Goal: Check status

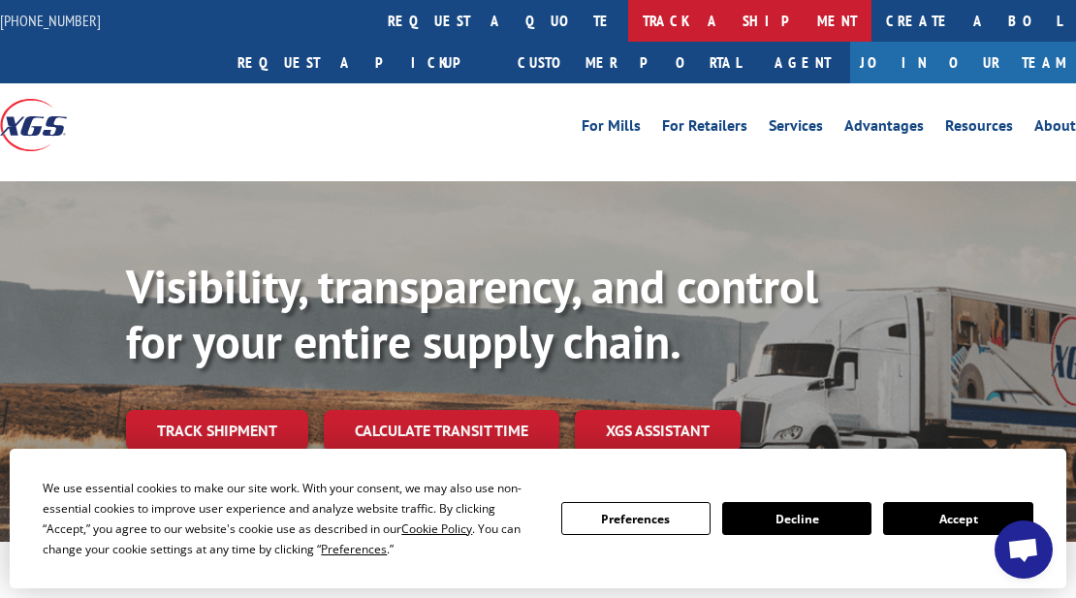
click at [628, 11] on link "track a shipment" at bounding box center [749, 21] width 243 height 42
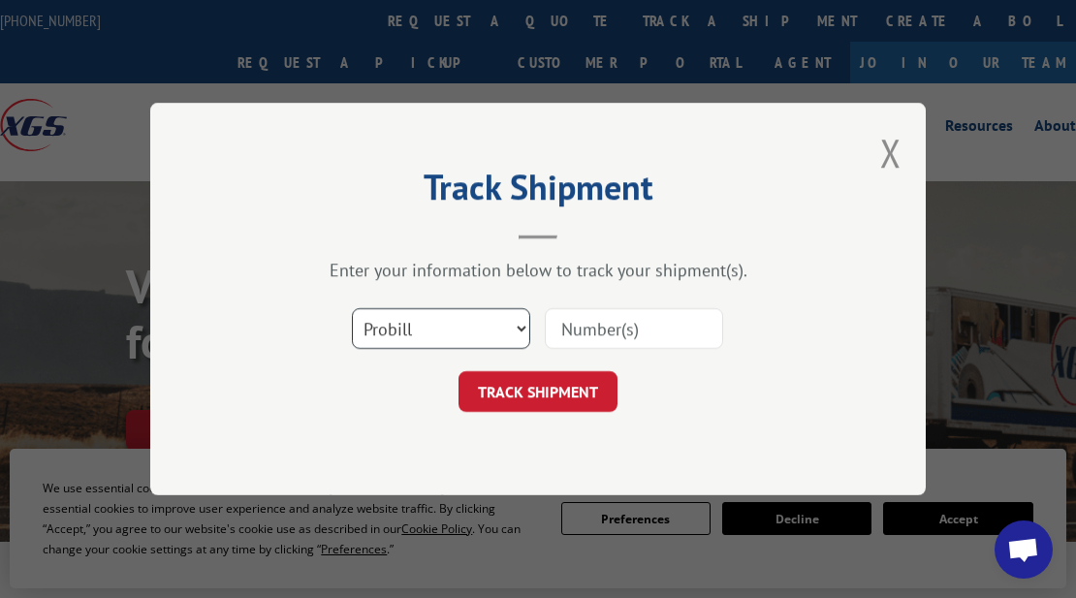
click at [520, 333] on select "Select category... Probill BOL PO" at bounding box center [441, 328] width 178 height 41
select select "bol"
click at [352, 308] on select "Select category... Probill BOL PO" at bounding box center [441, 328] width 178 height 41
click at [611, 335] on input at bounding box center [634, 328] width 178 height 41
click at [568, 324] on input at bounding box center [634, 328] width 178 height 41
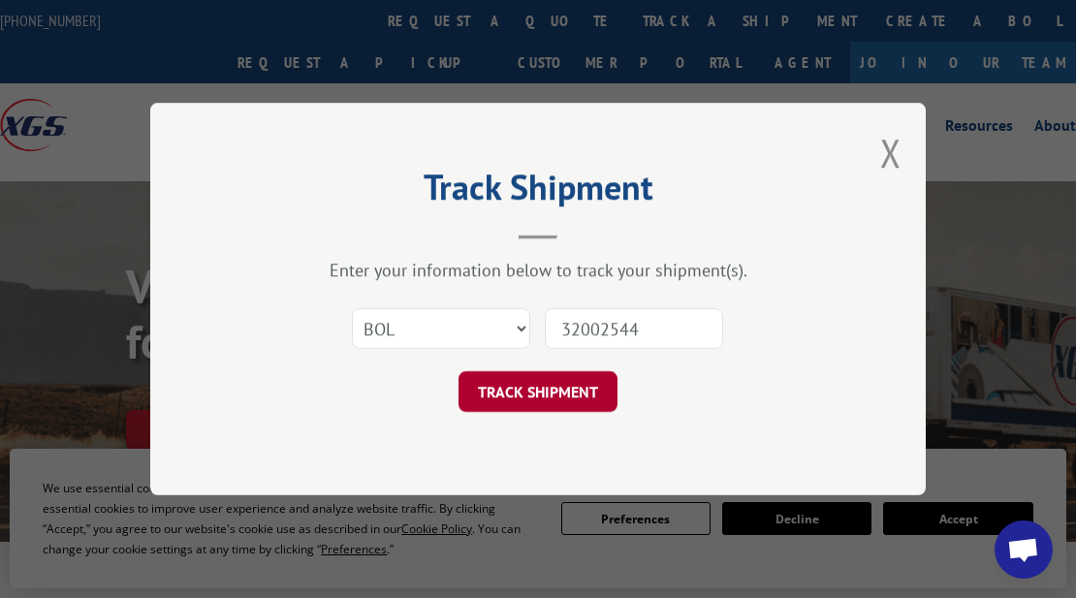
type input "32002544"
click at [576, 391] on button "TRACK SHIPMENT" at bounding box center [537, 391] width 159 height 41
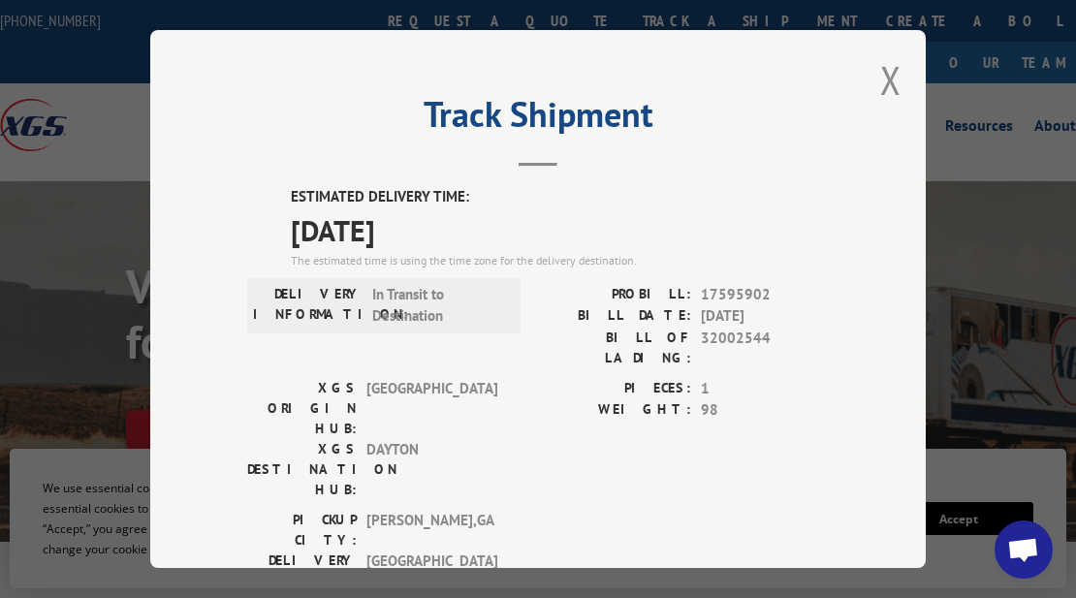
click at [880, 67] on button "Close modal" at bounding box center [890, 79] width 21 height 51
